Goal: Task Accomplishment & Management: Manage account settings

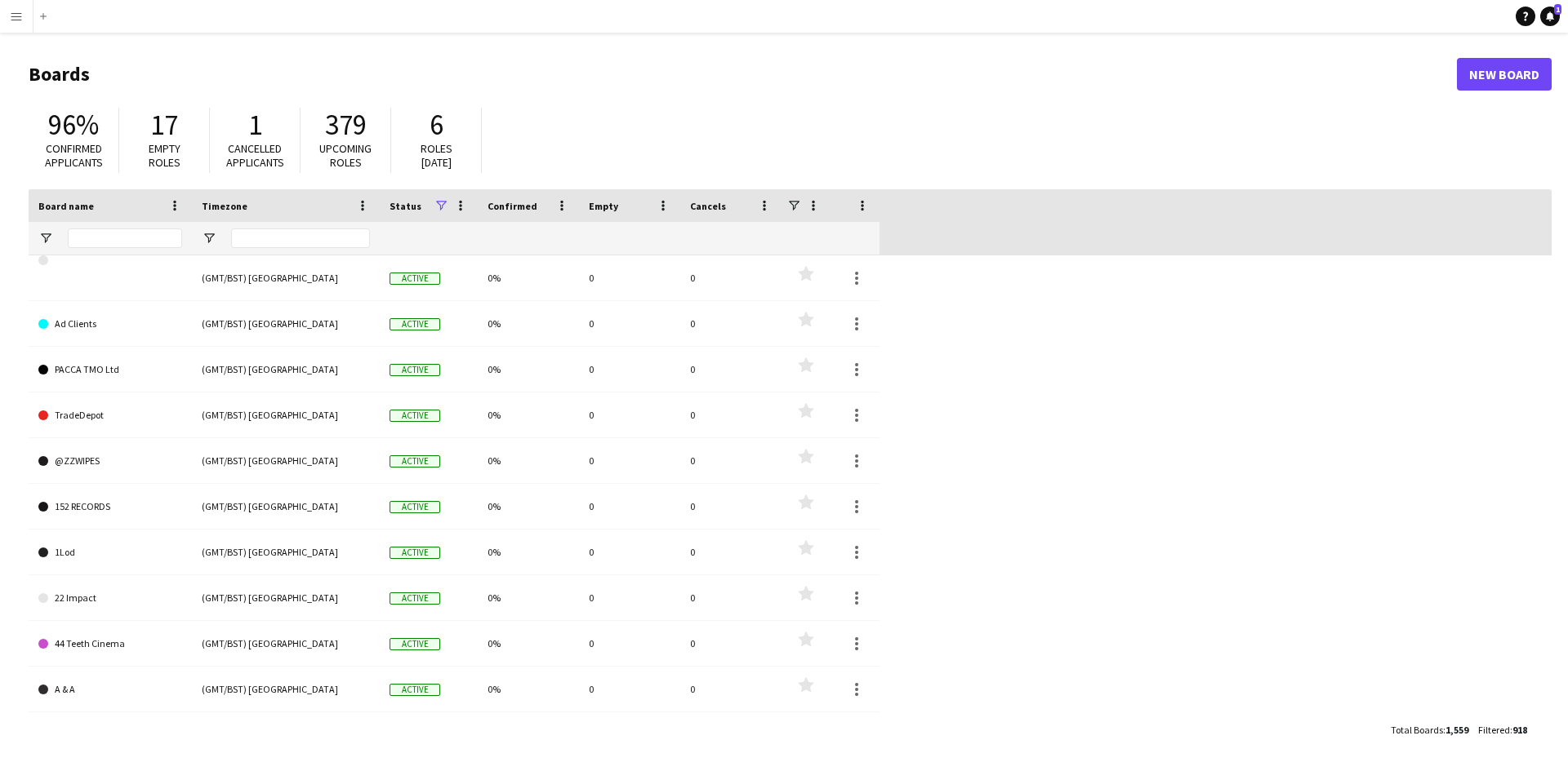
click at [15, 19] on app-icon "Menu" at bounding box center [16, 16] width 13 height 13
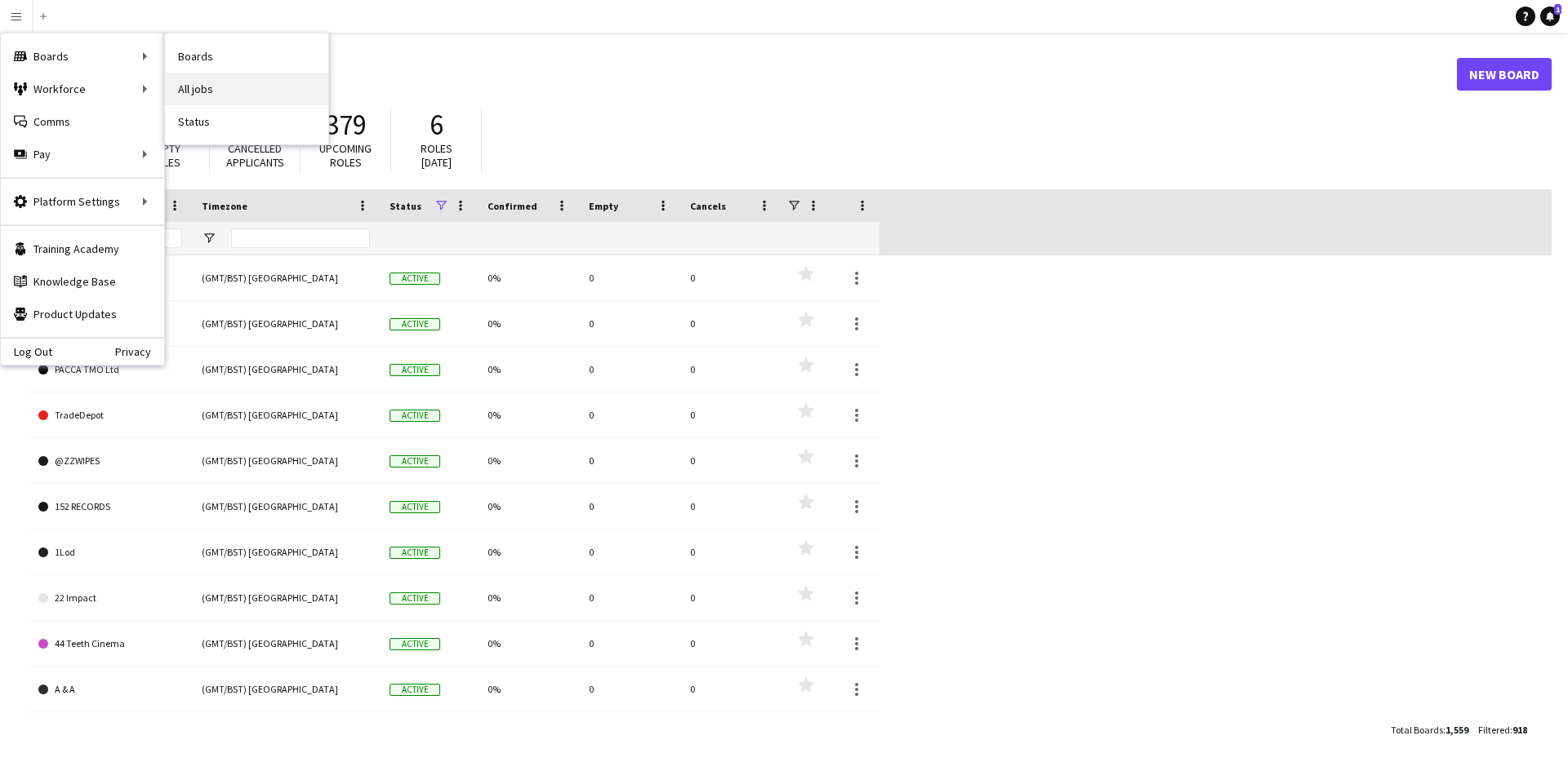
click at [230, 94] on link "All jobs" at bounding box center [247, 89] width 164 height 33
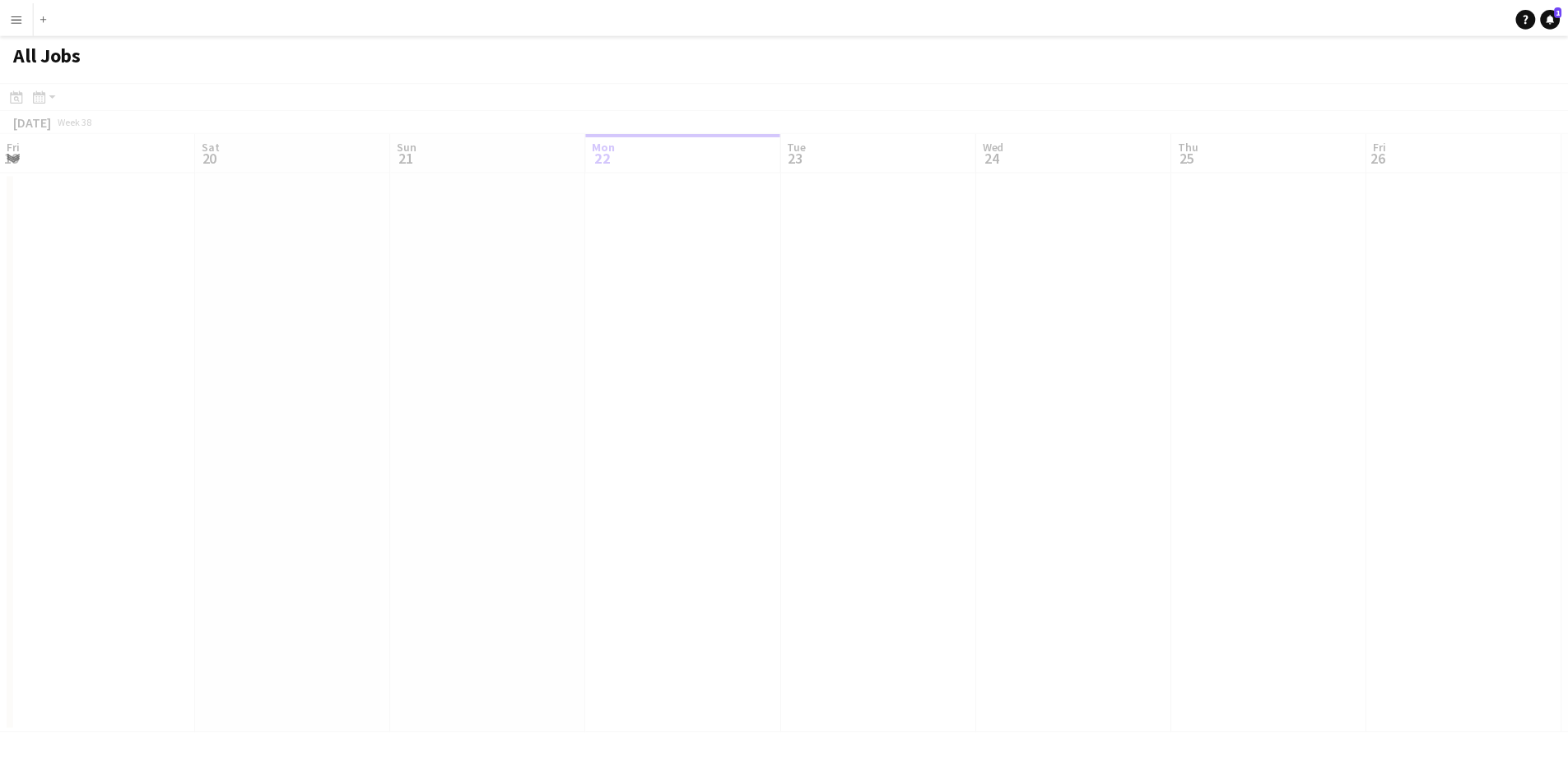
scroll to position [0, 394]
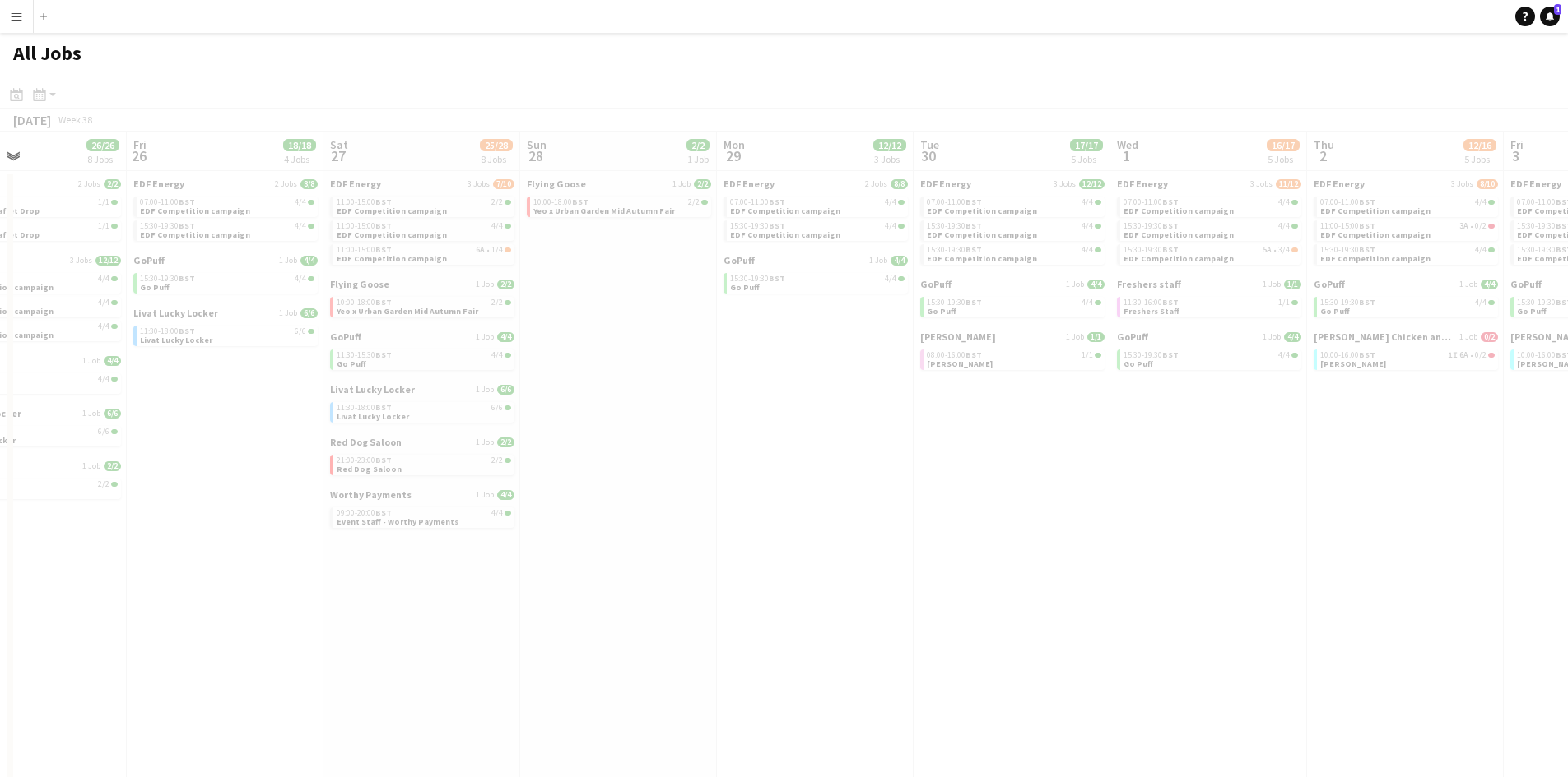
drag, startPoint x: 1093, startPoint y: 587, endPoint x: 74, endPoint y: 493, distance: 1023.3
click at [74, 493] on app-all-jobs "All Jobs Date picker SEP 2025 SEP 2025 Monday M Tuesday T Wednesday W Thursday …" at bounding box center [784, 448] width 1568 height 832
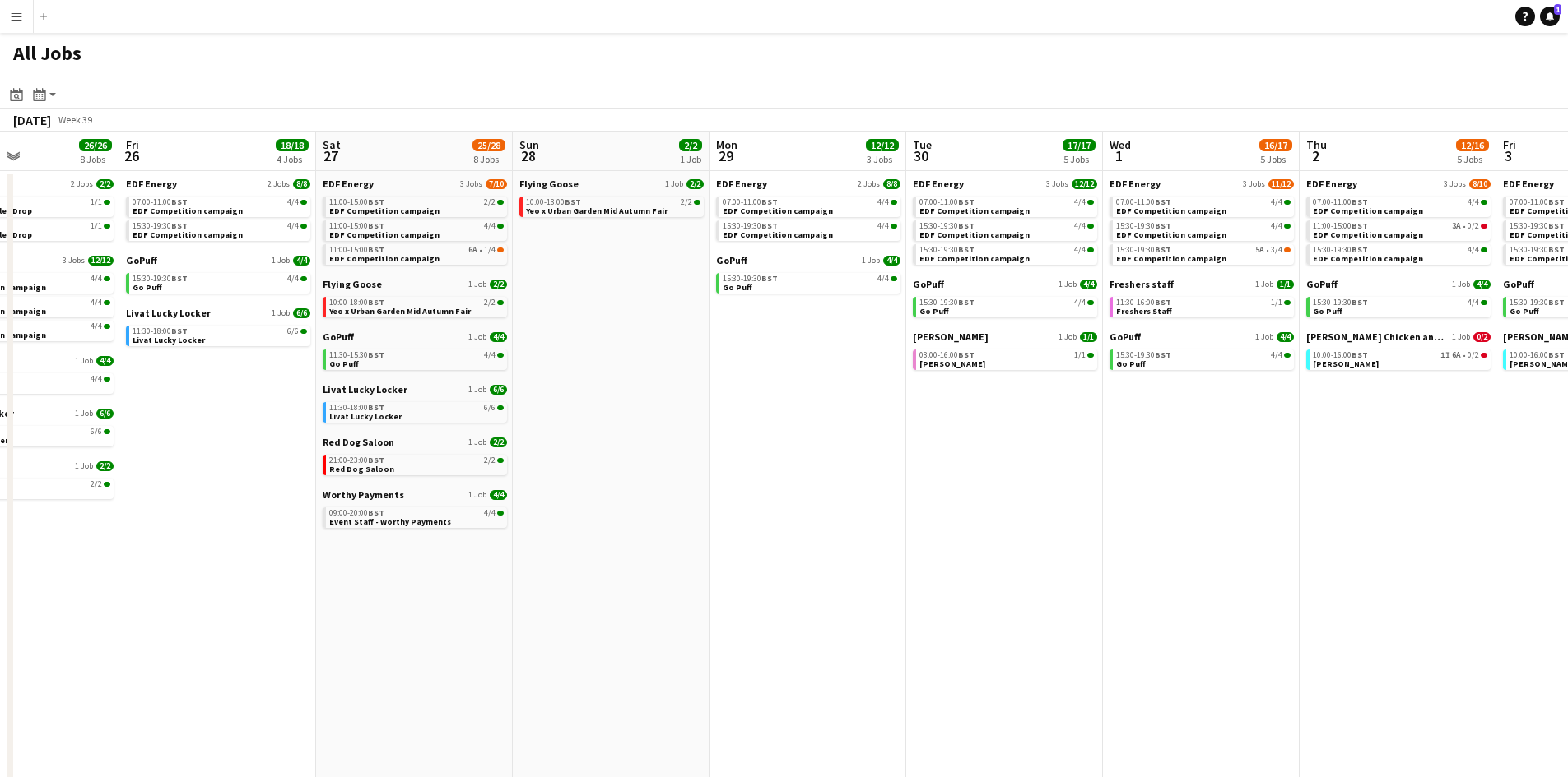
scroll to position [0, 473]
drag, startPoint x: 930, startPoint y: 482, endPoint x: 920, endPoint y: 482, distance: 10.0
click at [920, 482] on app-calendar-viewport "Tue 23 21/21 7 Jobs Wed 24 18/18 5 Jobs Thu 25 26/26 8 Jobs Fri 26 18/18 4 Jobs…" at bounding box center [784, 498] width 1568 height 733
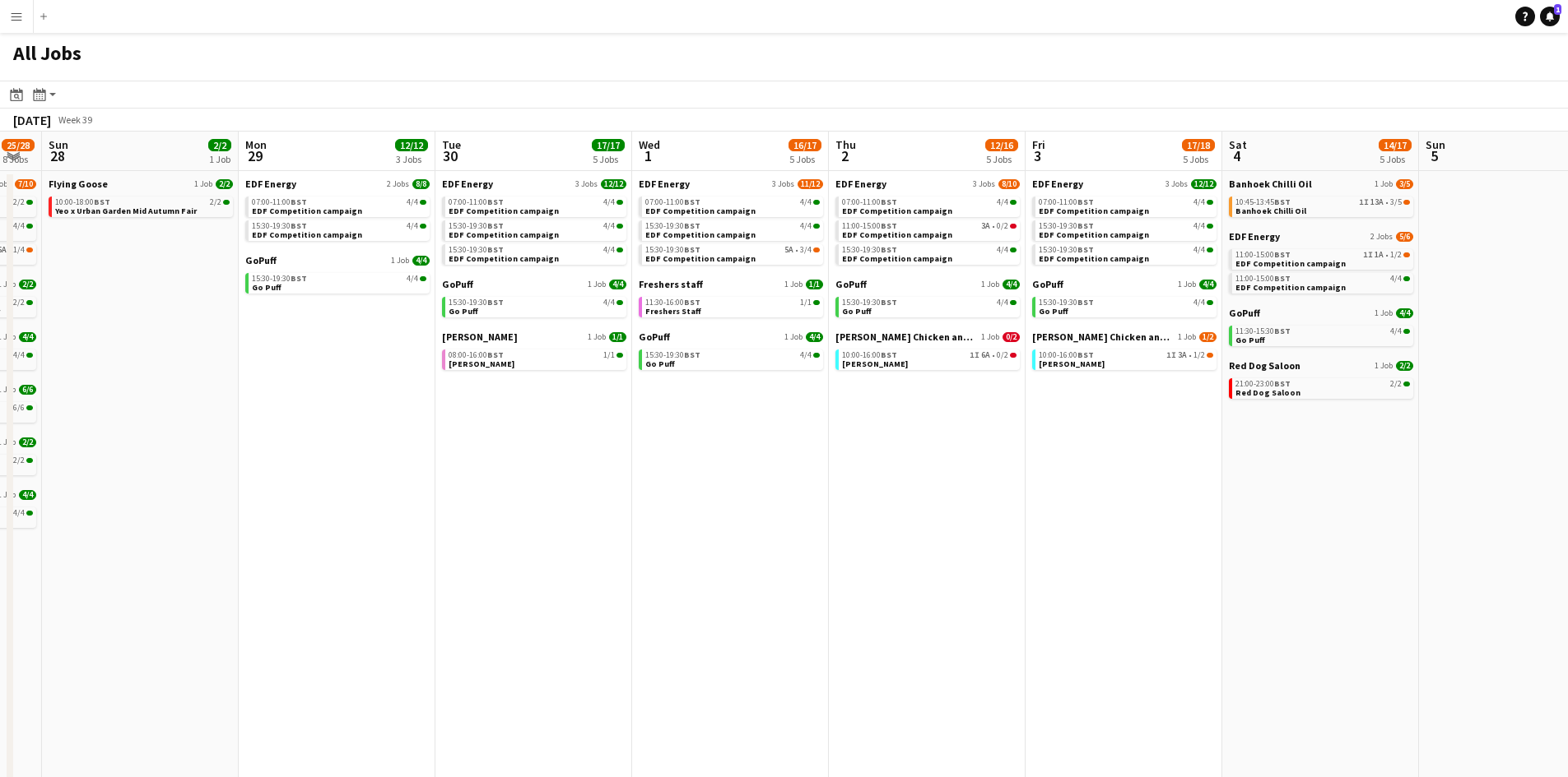
drag, startPoint x: 1418, startPoint y: 415, endPoint x: 948, endPoint y: 416, distance: 470.0
click at [948, 423] on app-calendar-viewport "Thu 25 26/26 8 Jobs Fri 26 18/18 4 Jobs Sat 27 25/28 8 Jobs Sun 28 2/2 1 Job Mo…" at bounding box center [784, 498] width 1568 height 733
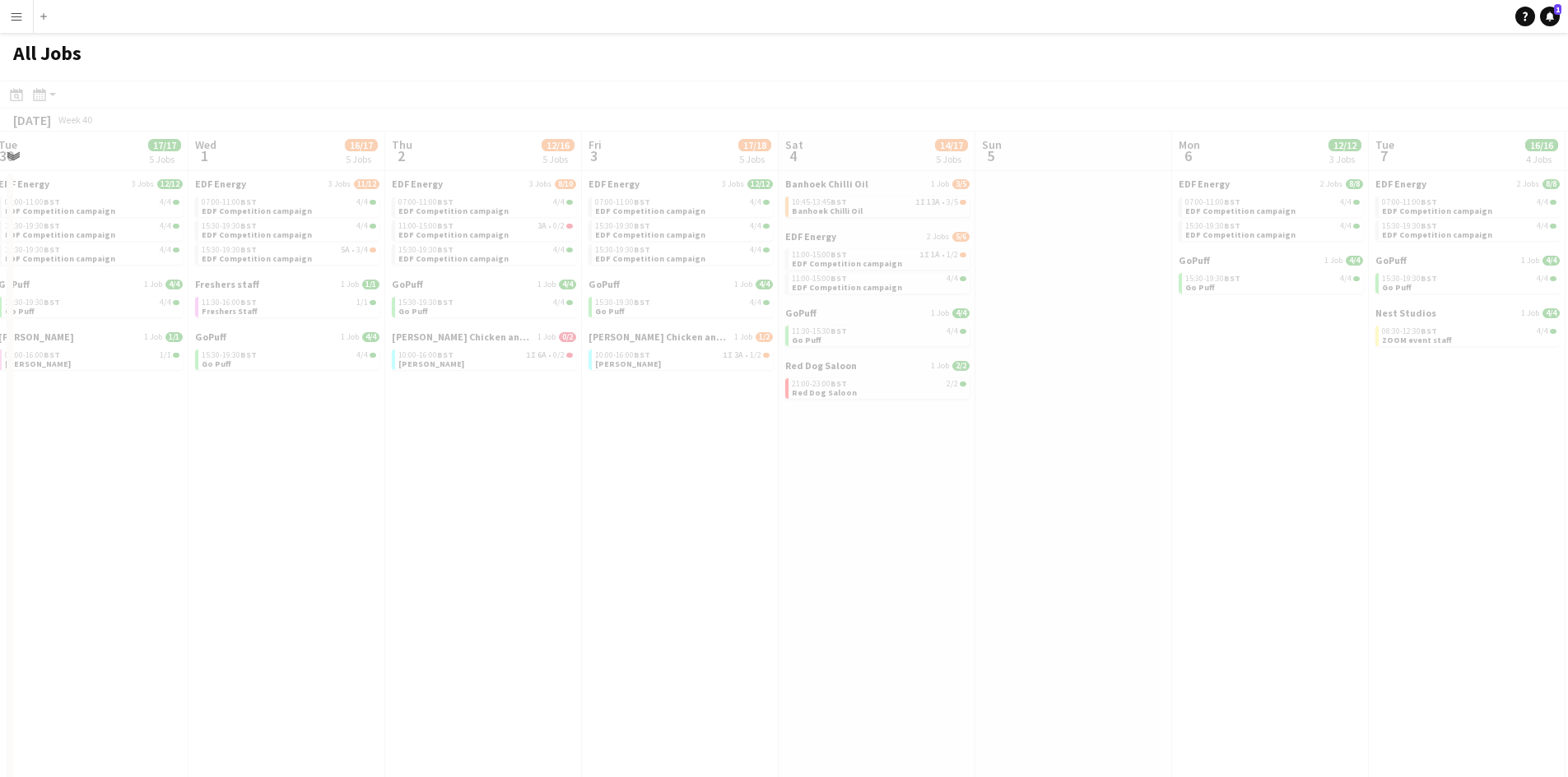
drag, startPoint x: 849, startPoint y: 464, endPoint x: 678, endPoint y: 462, distance: 171.0
click at [679, 465] on app-all-jobs "All Jobs Date picker SEP 2025 SEP 2025 Monday M Tuesday T Wednesday W Thursday …" at bounding box center [784, 448] width 1568 height 832
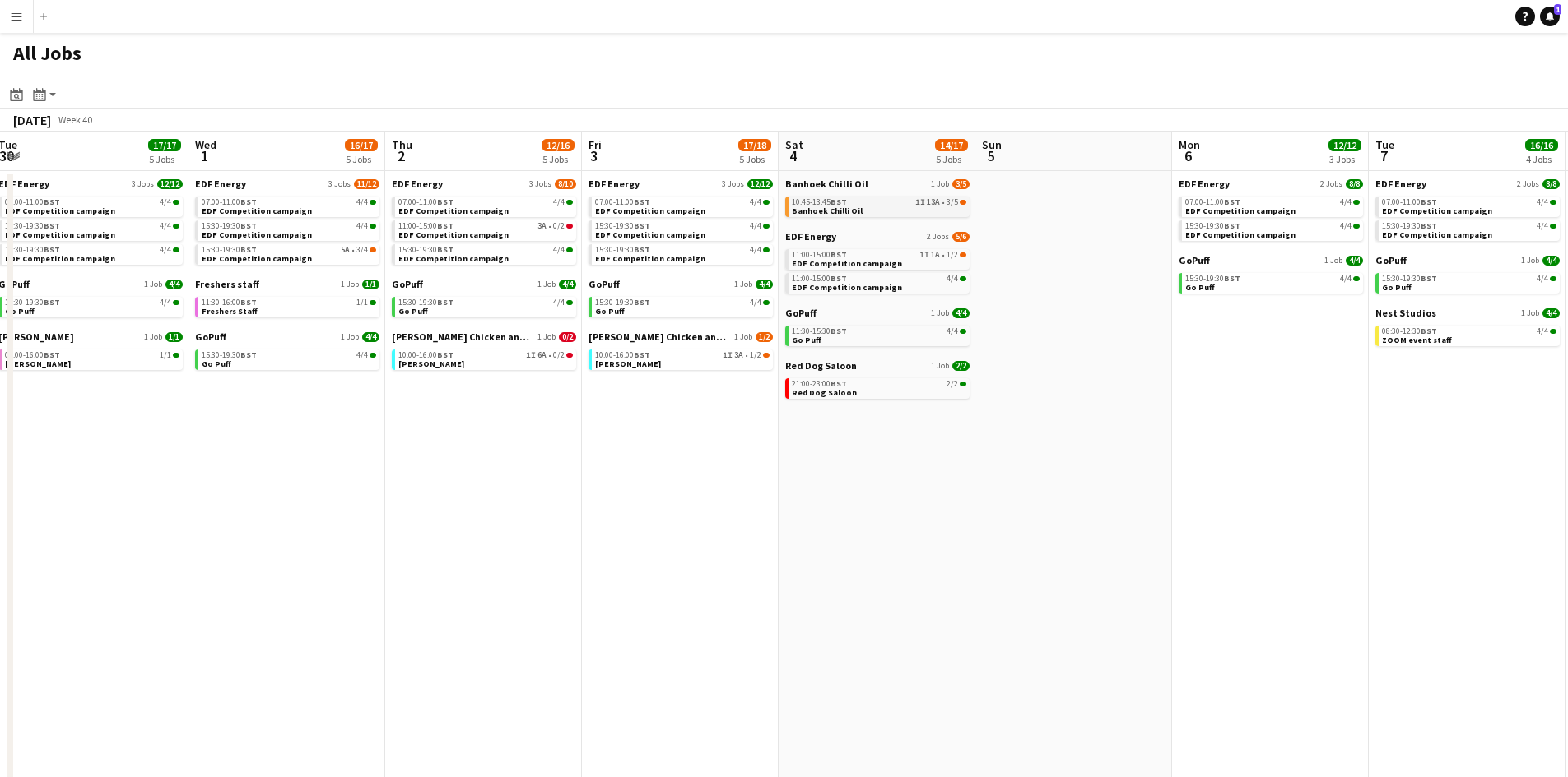
click at [901, 203] on div "10:45-13:45 BST 1I 13A • 3/5" at bounding box center [878, 202] width 175 height 8
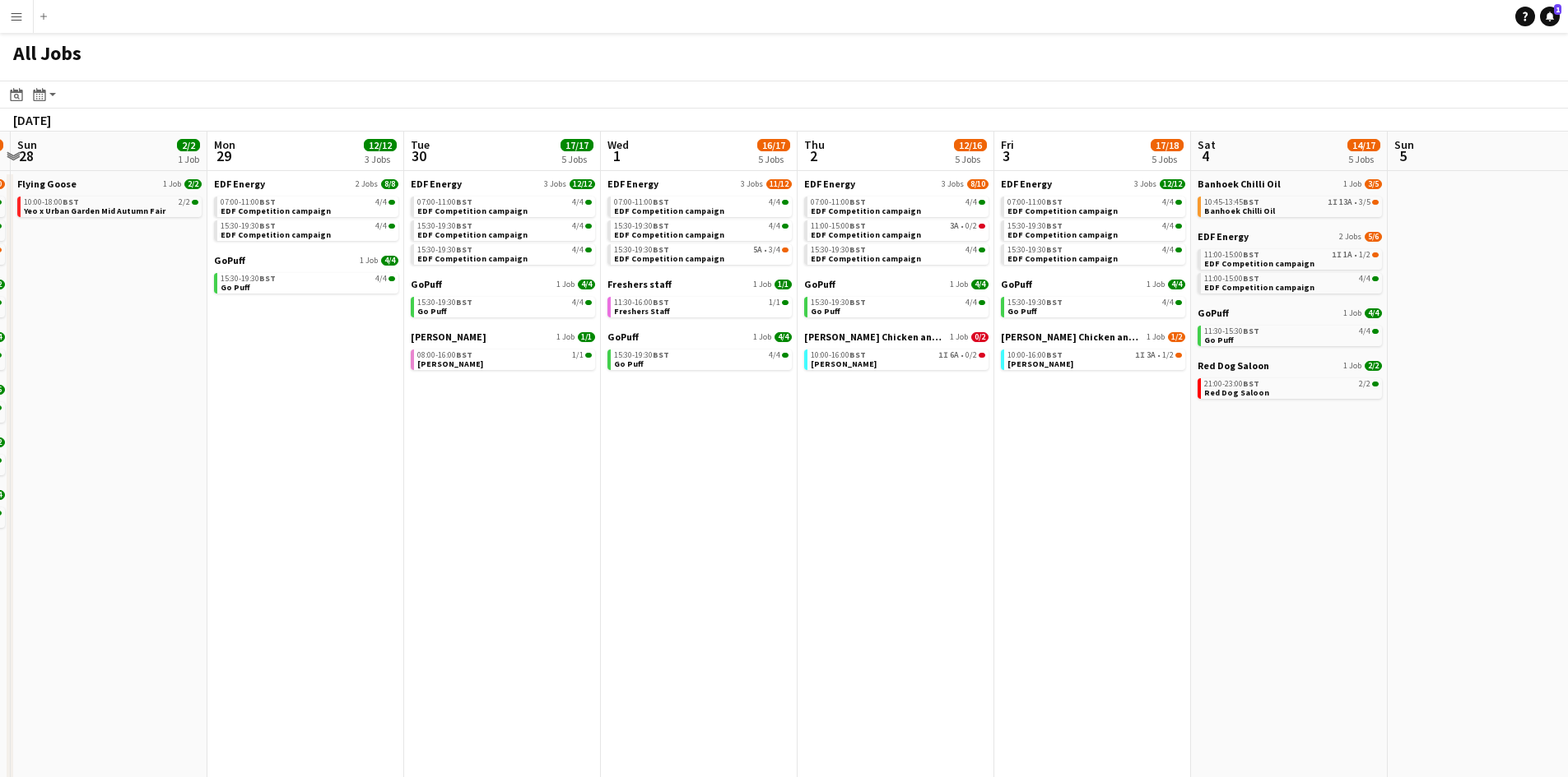
drag, startPoint x: 1031, startPoint y: 523, endPoint x: 1449, endPoint y: 466, distance: 421.9
click at [1466, 462] on app-calendar-viewport "Sat 27 25/28 8 Jobs Sun 28 2/2 1 Job Mon 29 12/12 3 Jobs Tue 30 17/17 5 Jobs We…" at bounding box center [784, 498] width 1568 height 733
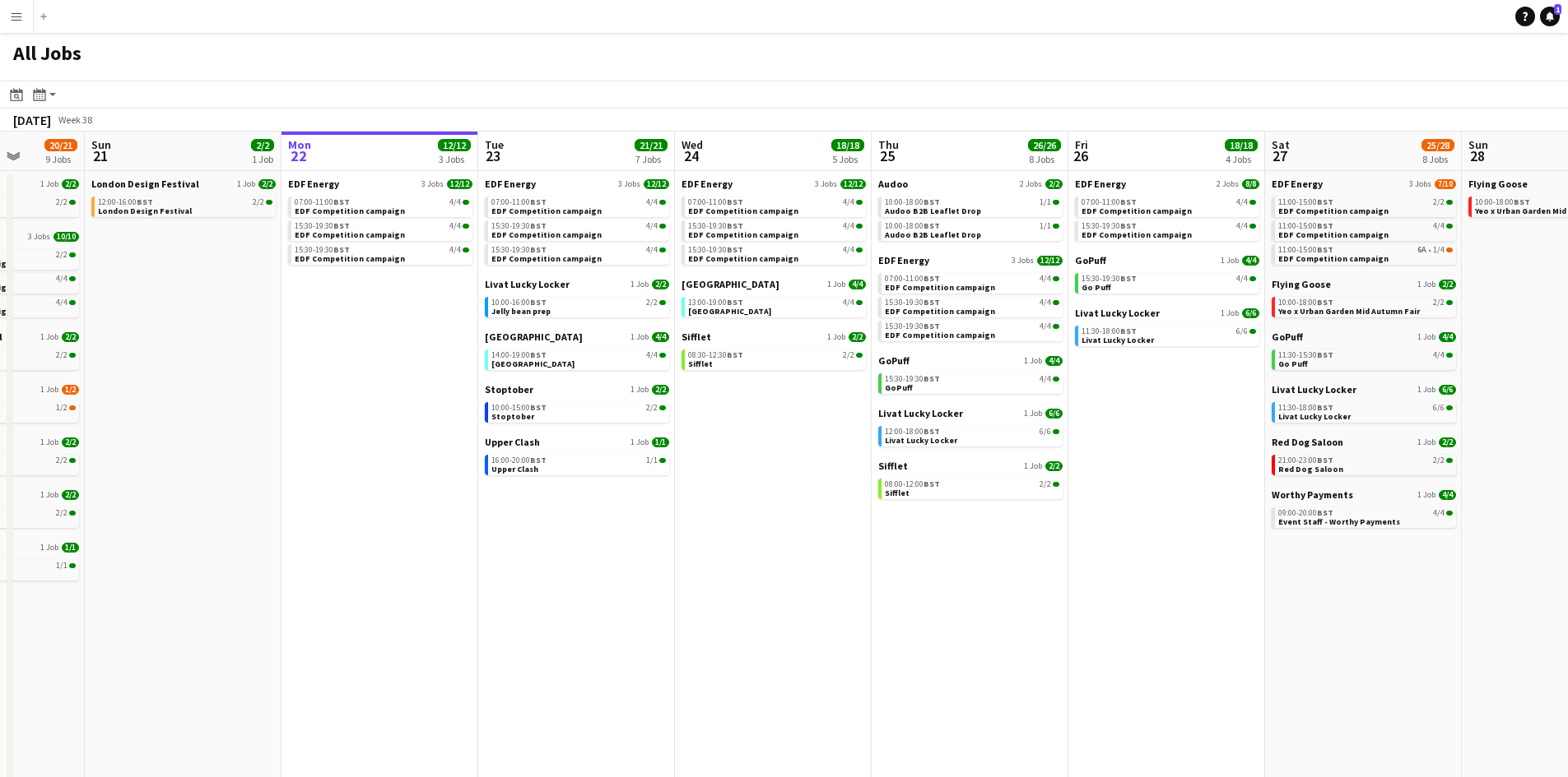
drag, startPoint x: 1071, startPoint y: 594, endPoint x: 1020, endPoint y: 588, distance: 51.4
click at [1020, 588] on app-calendar-viewport "Thu 18 29/29 14 Jobs Fri 19 22/22 9 Jobs Sat 20 20/21 9 Jobs Sun 21 2/2 1 Job M…" at bounding box center [784, 498] width 1568 height 733
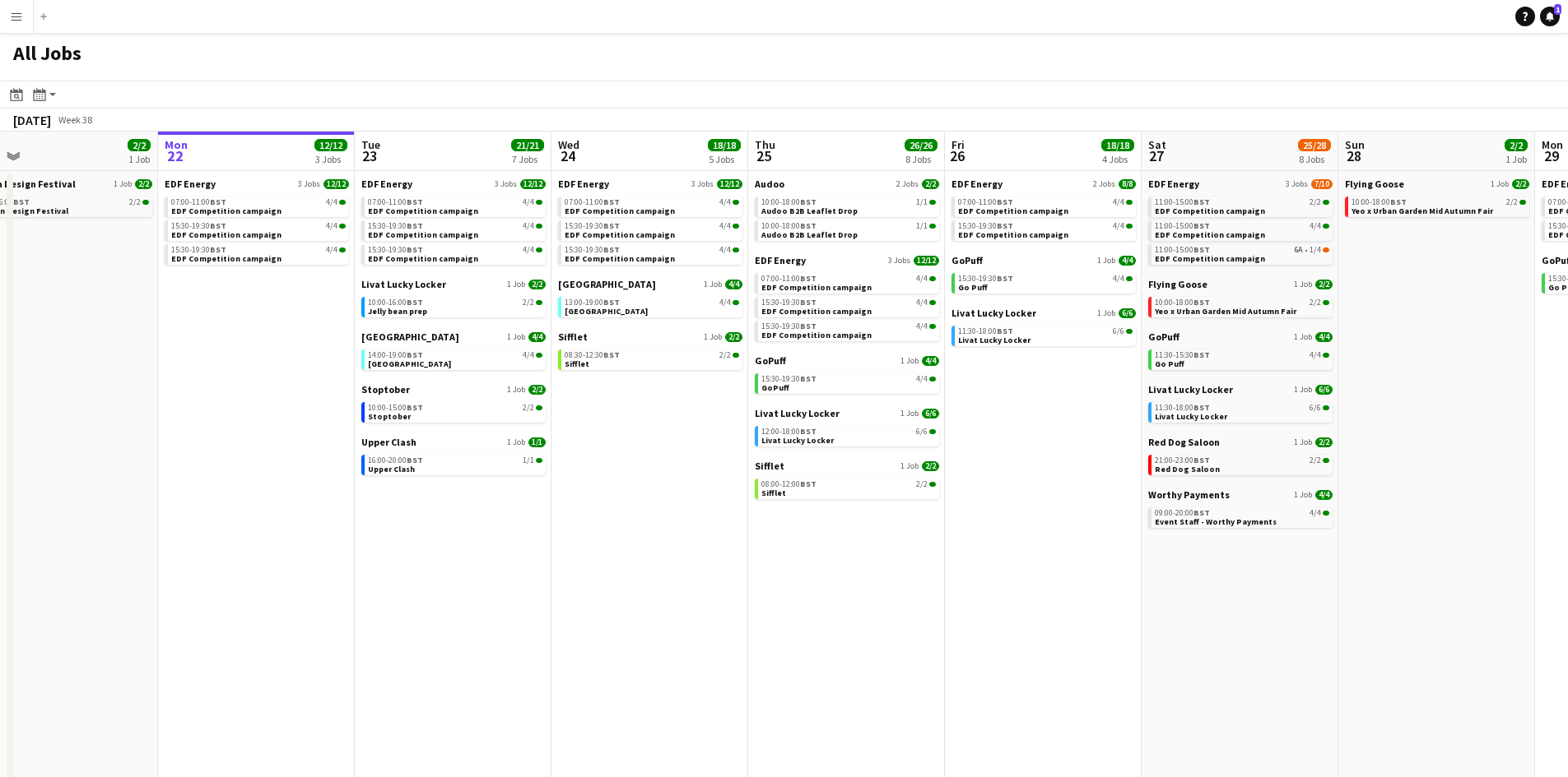
drag, startPoint x: 1118, startPoint y: 575, endPoint x: 995, endPoint y: 586, distance: 123.5
click at [995, 586] on app-calendar-viewport "Thu 18 29/29 14 Jobs Fri 19 22/22 9 Jobs Sat 20 20/21 9 Jobs Sun 21 2/2 1 Job M…" at bounding box center [784, 498] width 1568 height 733
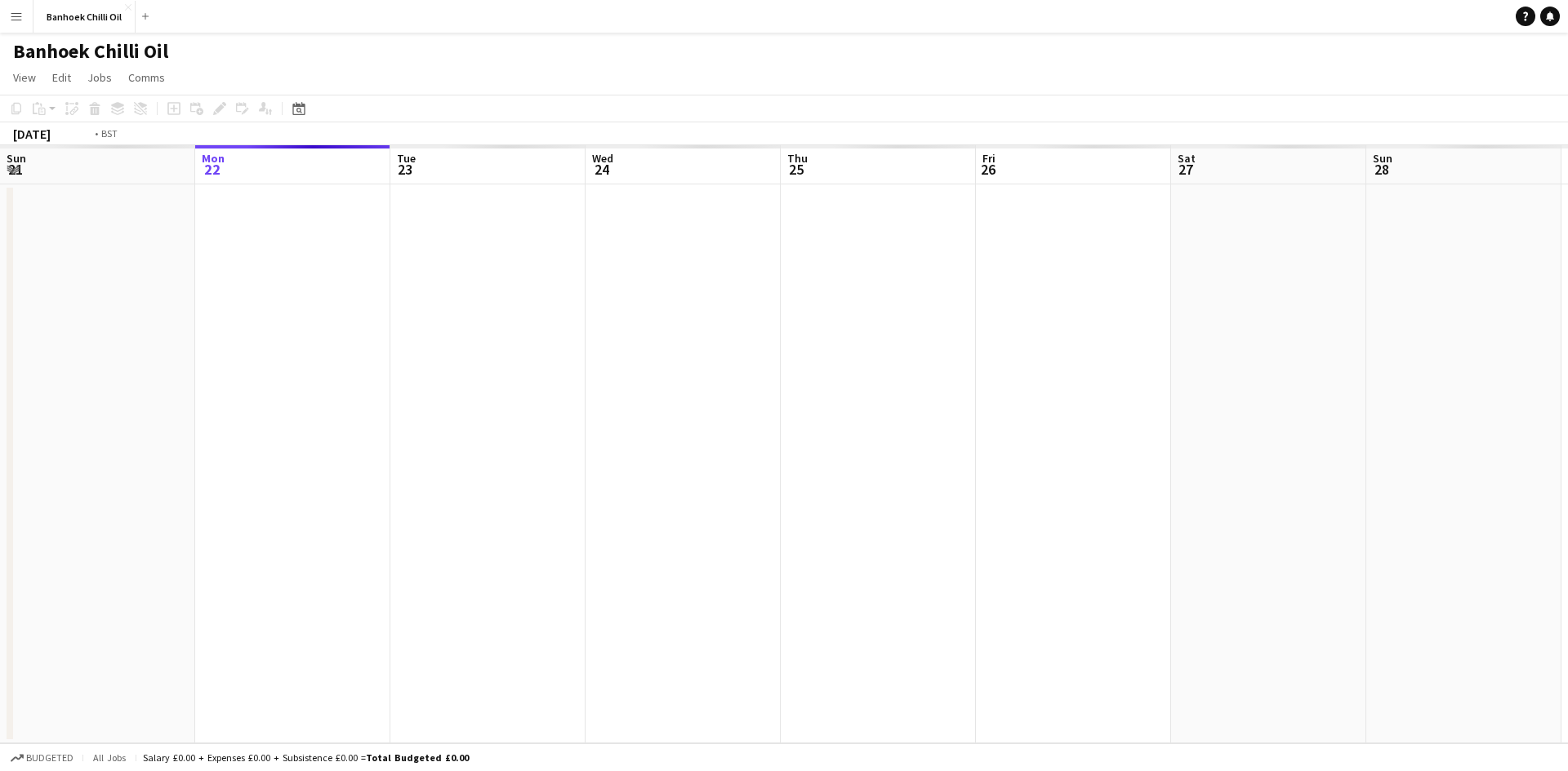
scroll to position [0, 562]
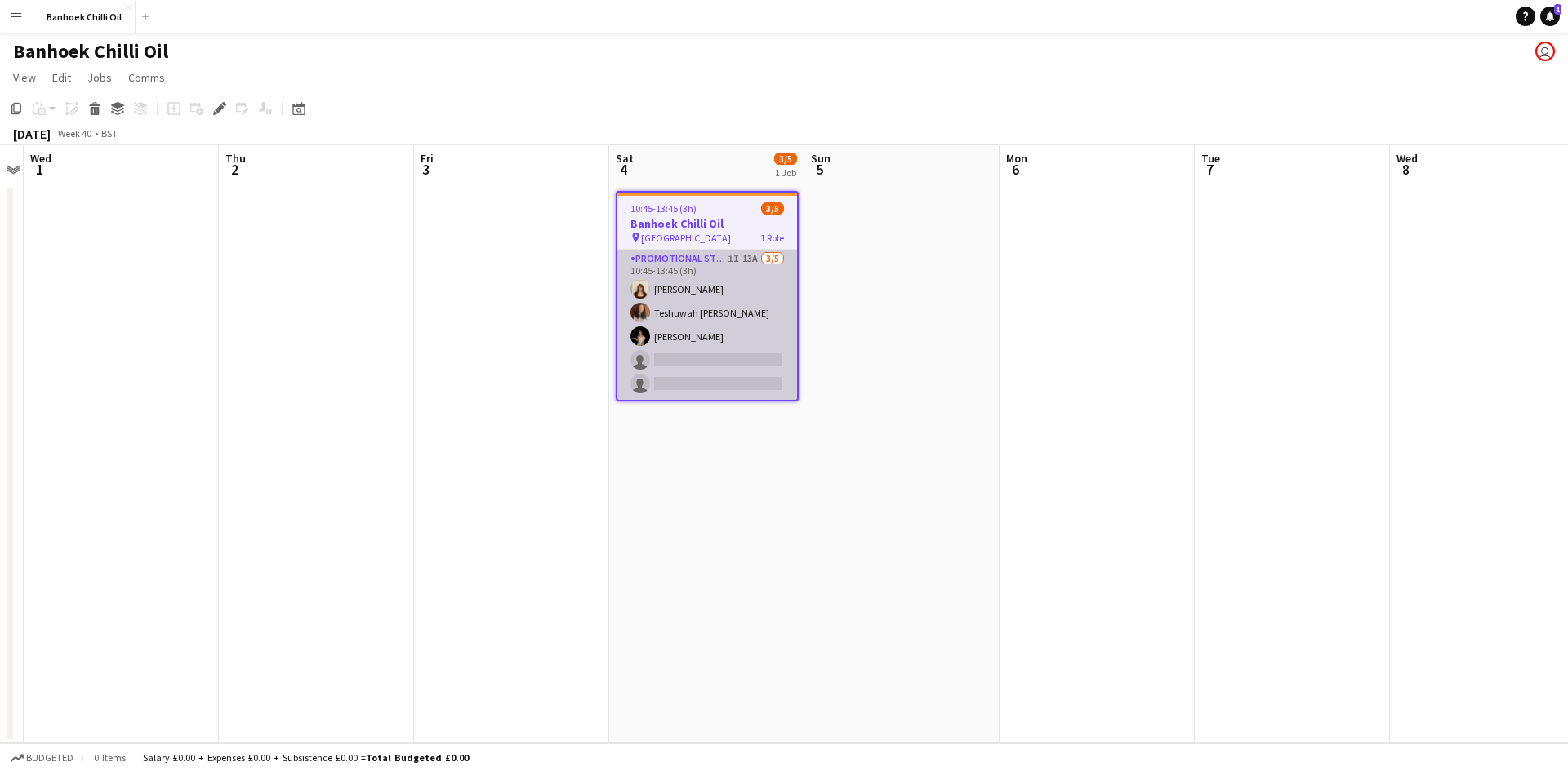
click at [719, 270] on app-card-role "Promotional Staffing (Sampling Staff) 1I 13A [DATE] 10:45-13:45 (3h) [PERSON_NA…" at bounding box center [707, 324] width 179 height 150
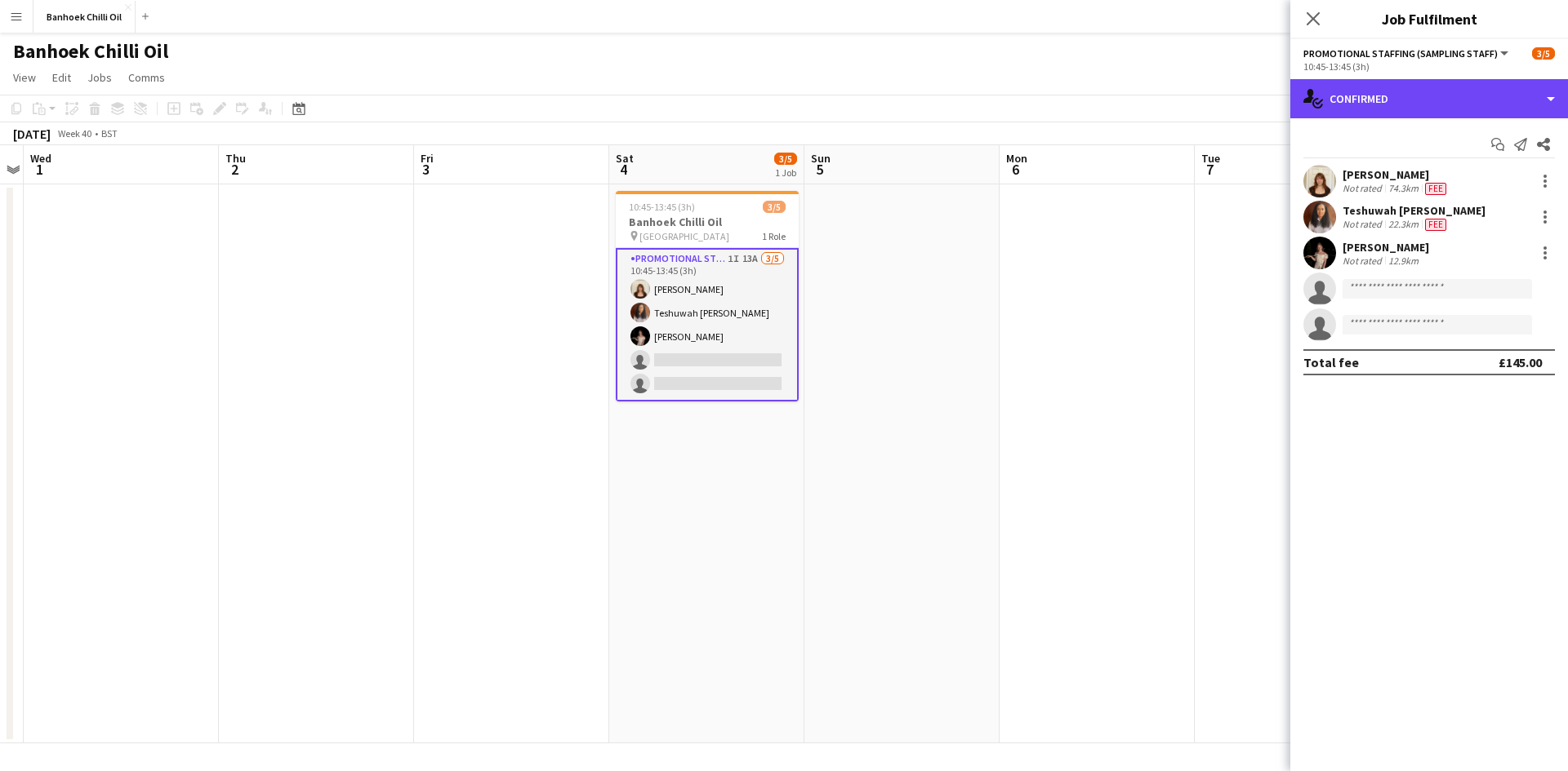
drag, startPoint x: 1423, startPoint y: 109, endPoint x: 1462, endPoint y: 198, distance: 97.2
click at [1423, 109] on div "single-neutral-actions-check-2 Confirmed" at bounding box center [1429, 98] width 278 height 40
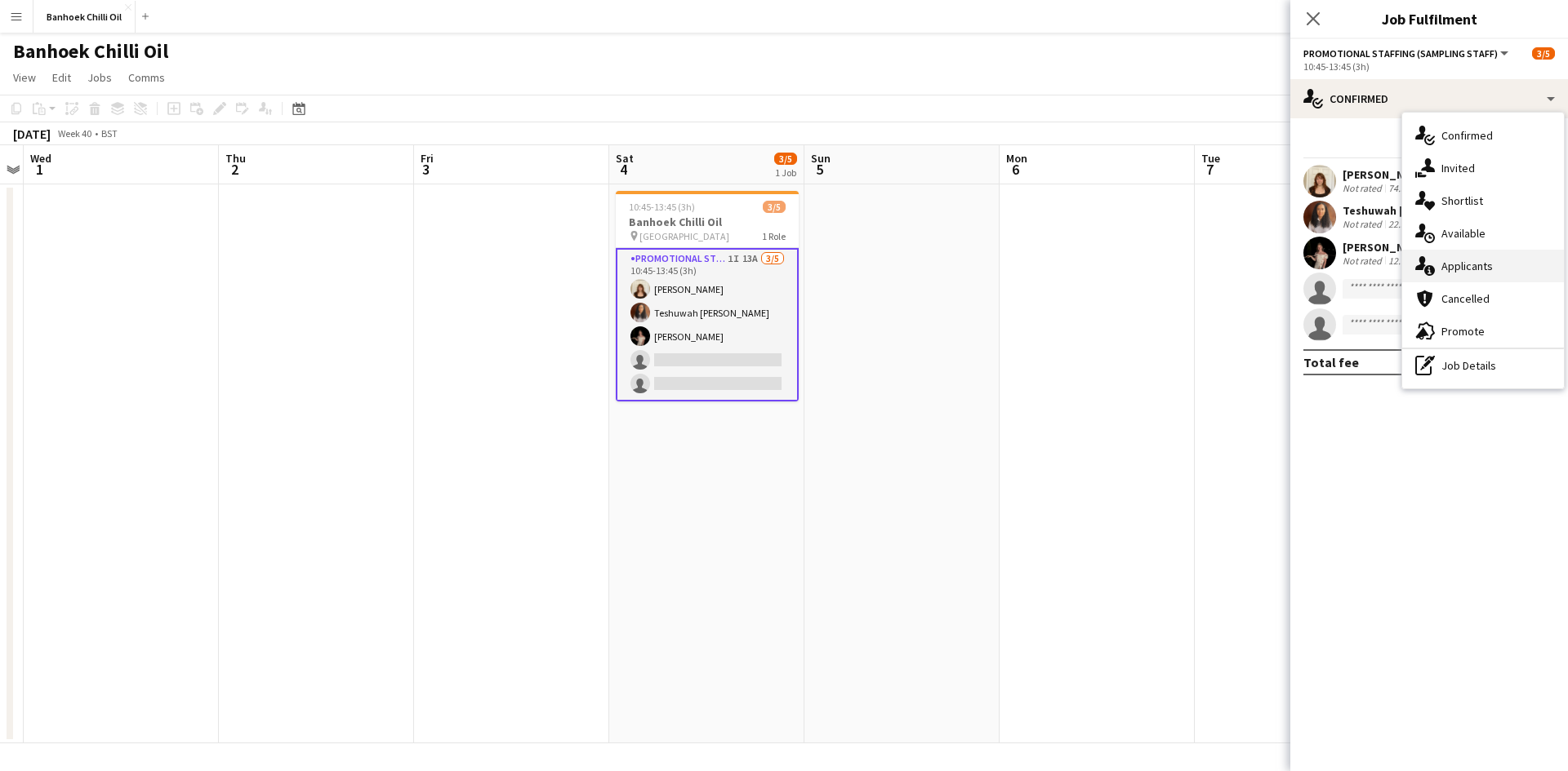
click at [1479, 258] on span "Applicants" at bounding box center [1467, 265] width 51 height 15
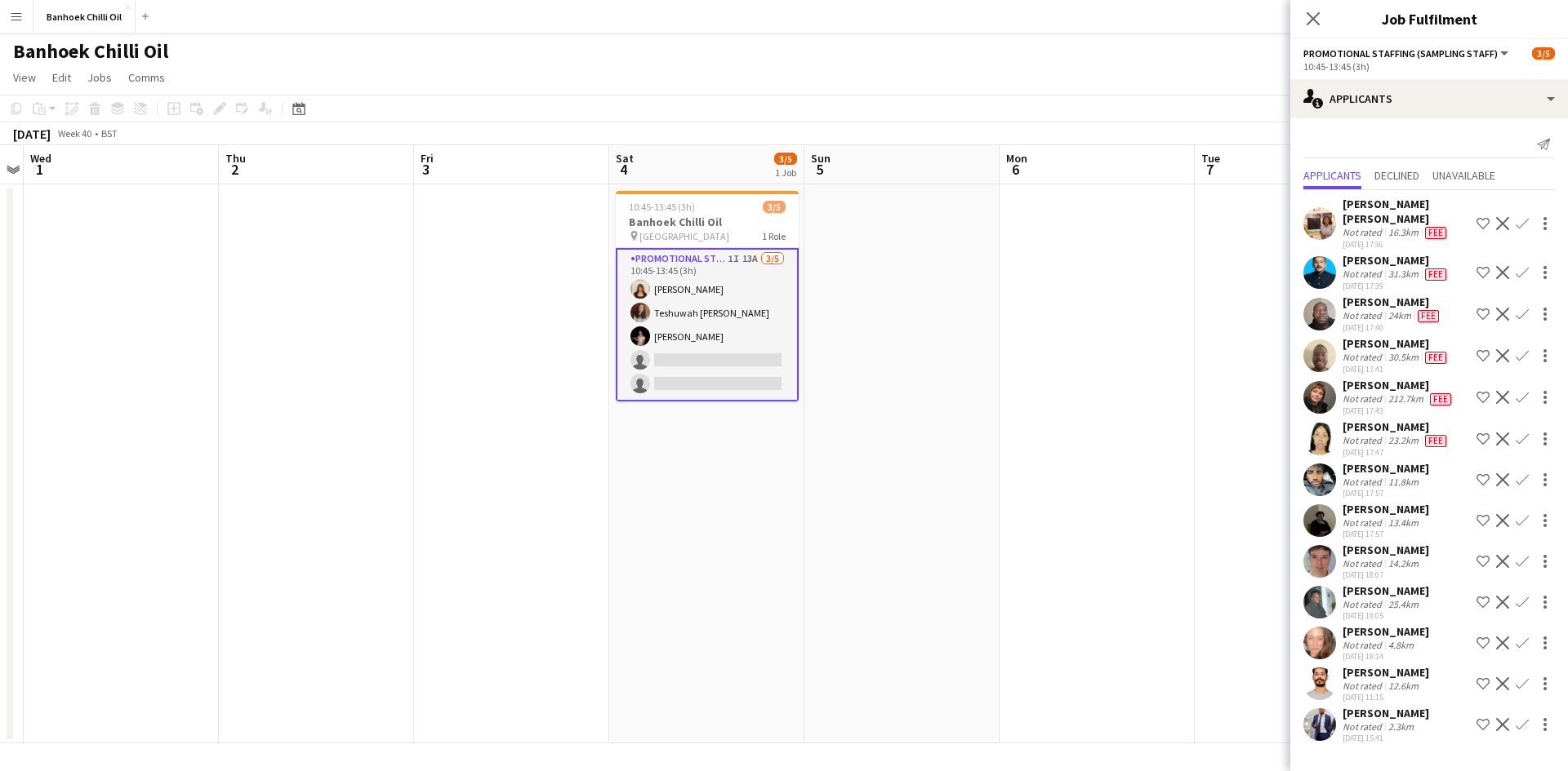
click at [1355, 529] on div "[DATE] 17:57" at bounding box center [1385, 535] width 86 height 11
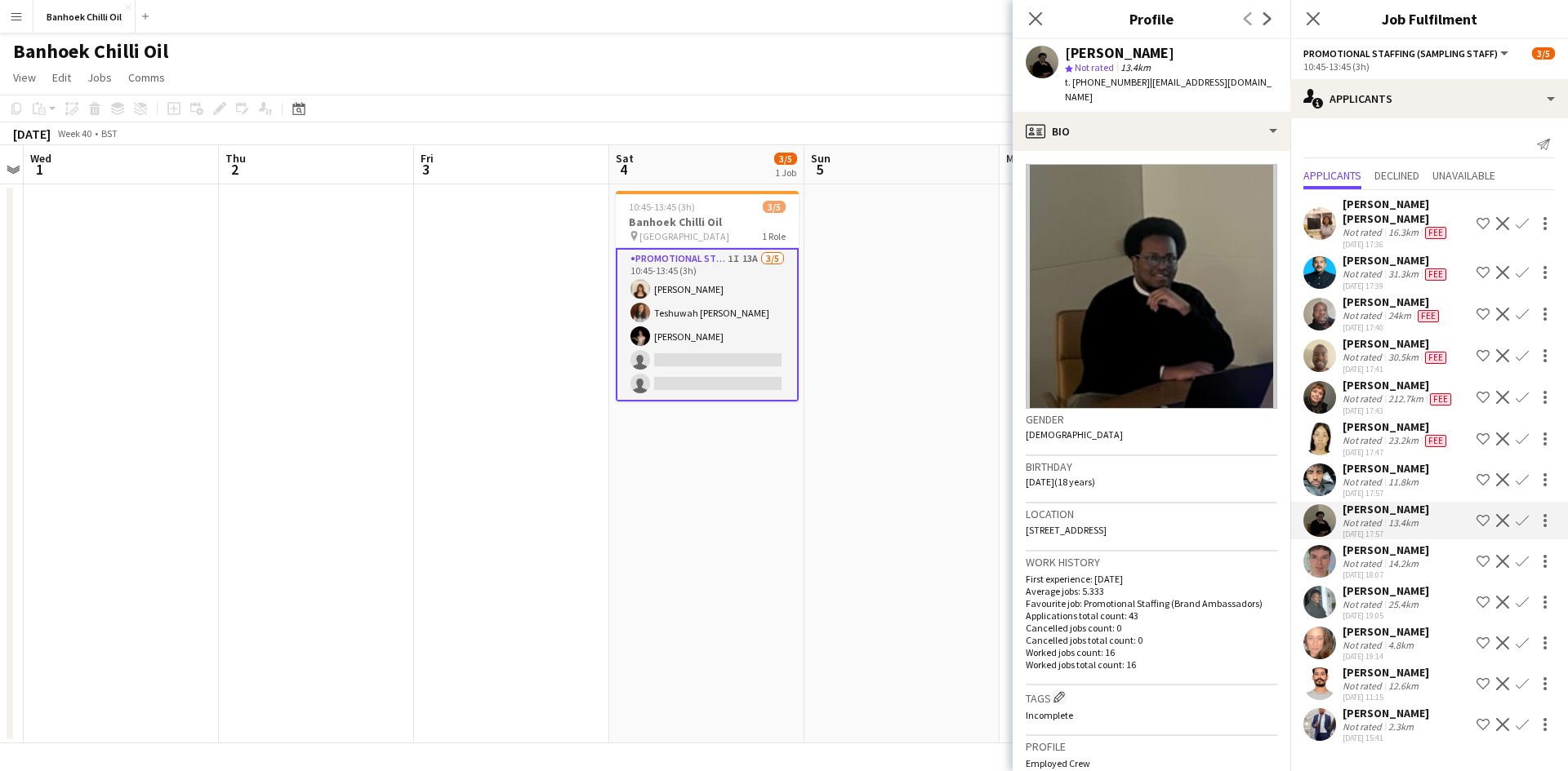
click at [1373, 557] on div "Not rated" at bounding box center [1363, 564] width 42 height 12
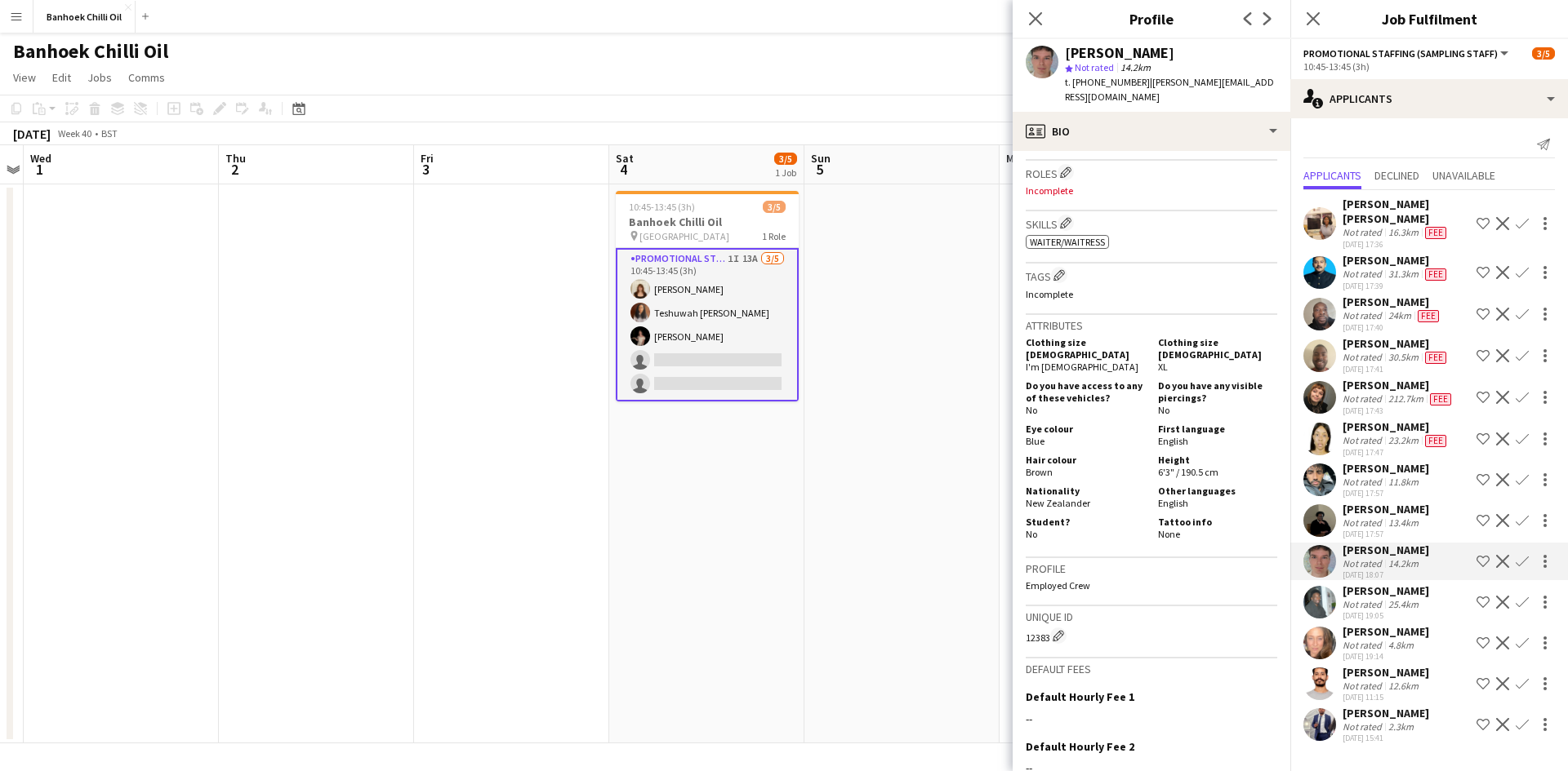
scroll to position [490, 0]
click at [1404, 434] on div "23.2km" at bounding box center [1404, 440] width 37 height 13
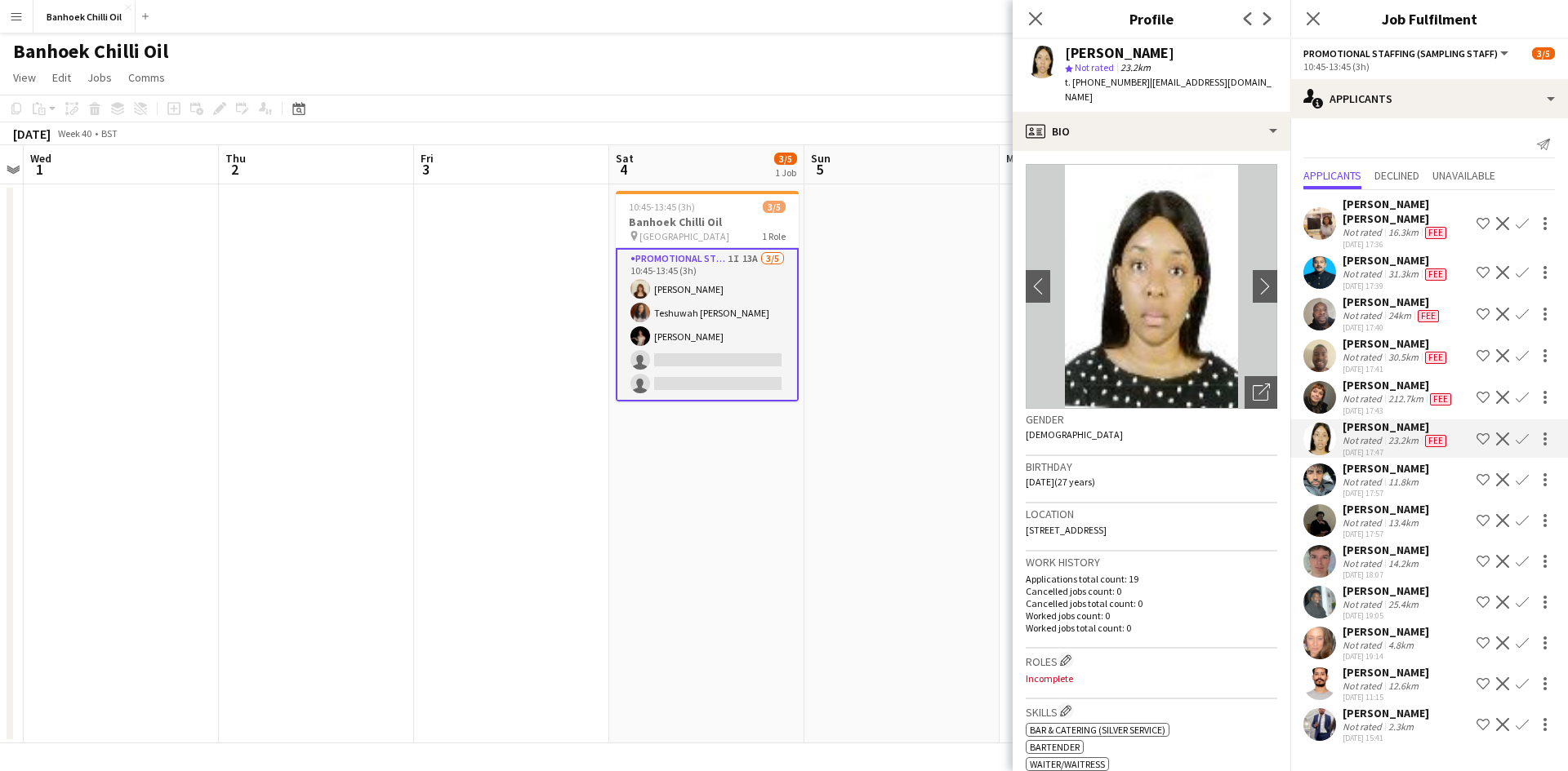
click at [849, 553] on app-date-cell at bounding box center [901, 464] width 195 height 559
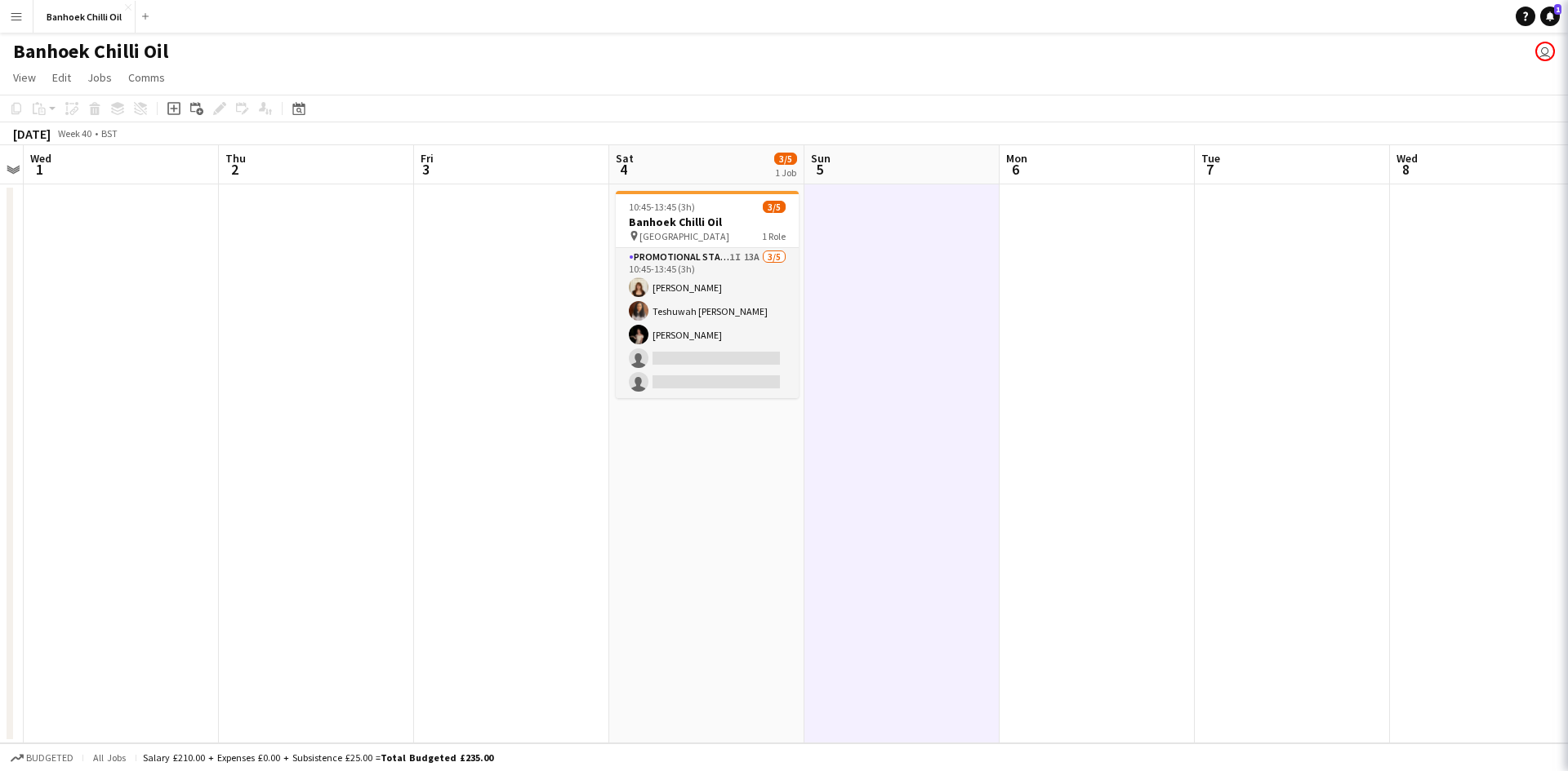
scroll to position [0, 564]
